Goal: Task Accomplishment & Management: Use online tool/utility

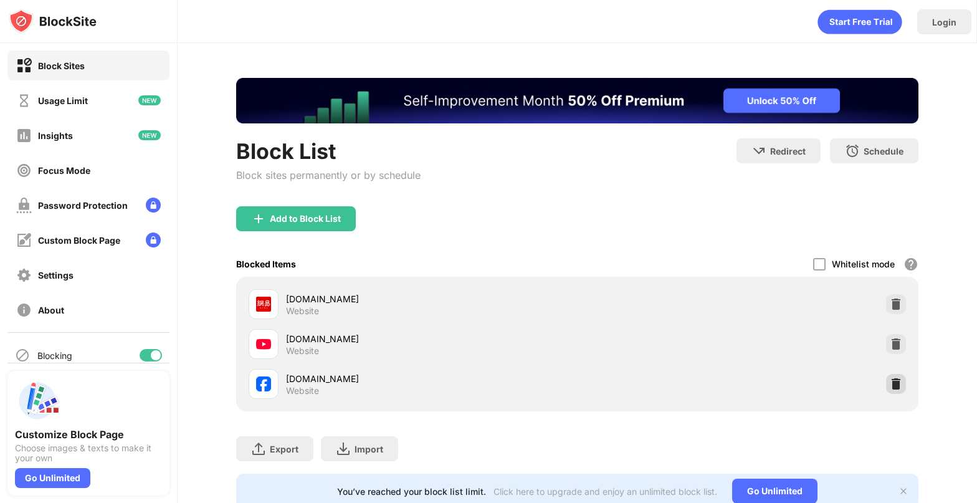
click at [898, 385] on img at bounding box center [896, 384] width 12 height 12
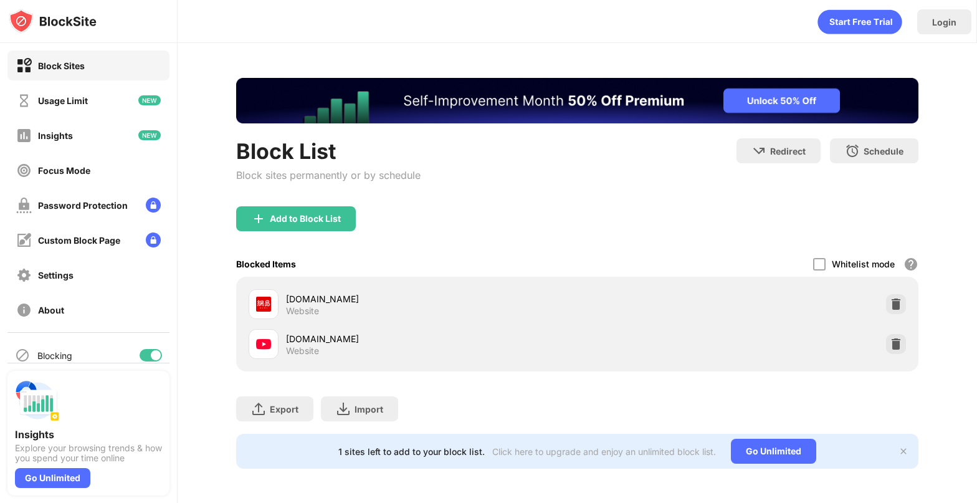
click at [898, 241] on div "Add to Block List" at bounding box center [577, 228] width 682 height 45
click at [898, 312] on div at bounding box center [896, 304] width 20 height 20
